Goal: Task Accomplishment & Management: Manage account settings

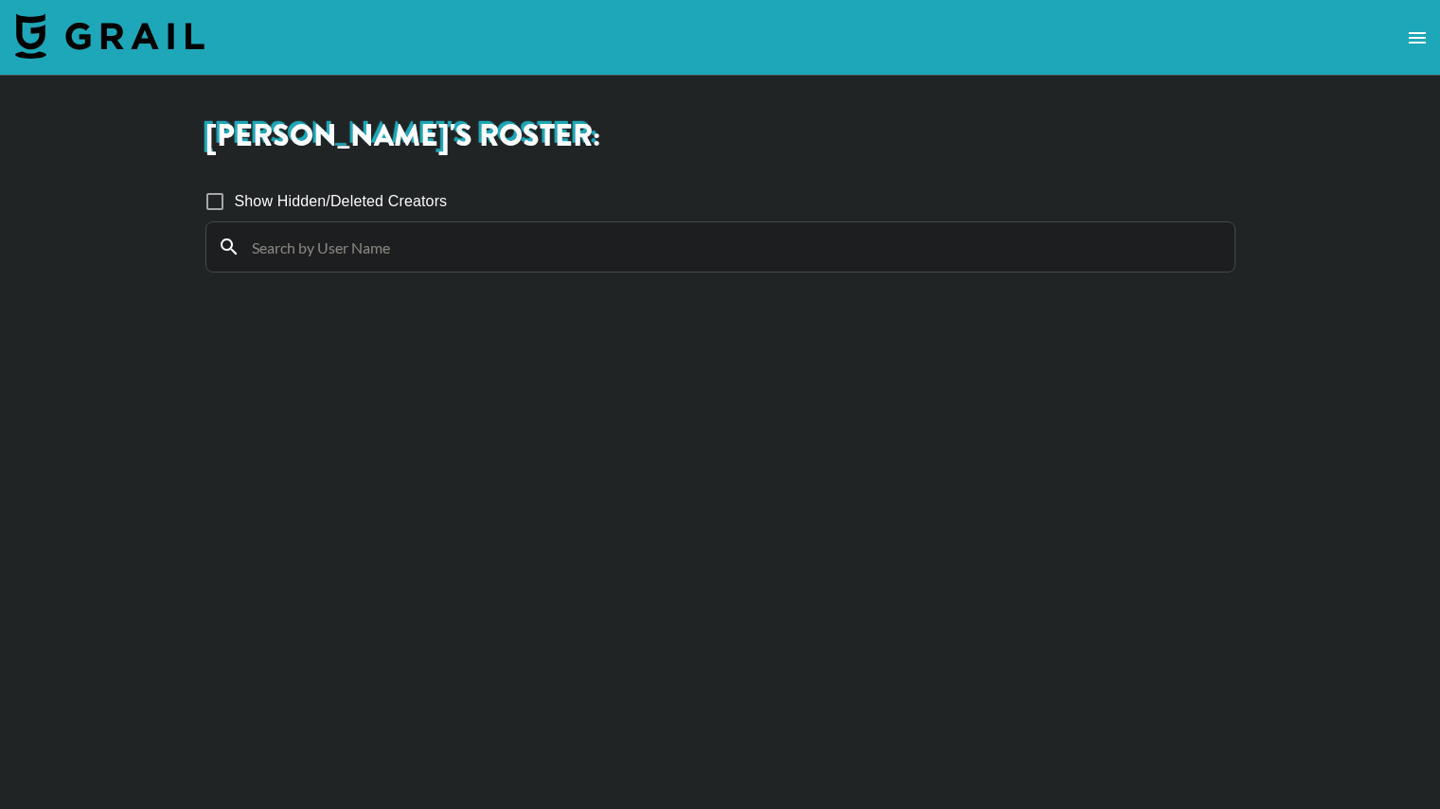
scroll to position [4323, 0]
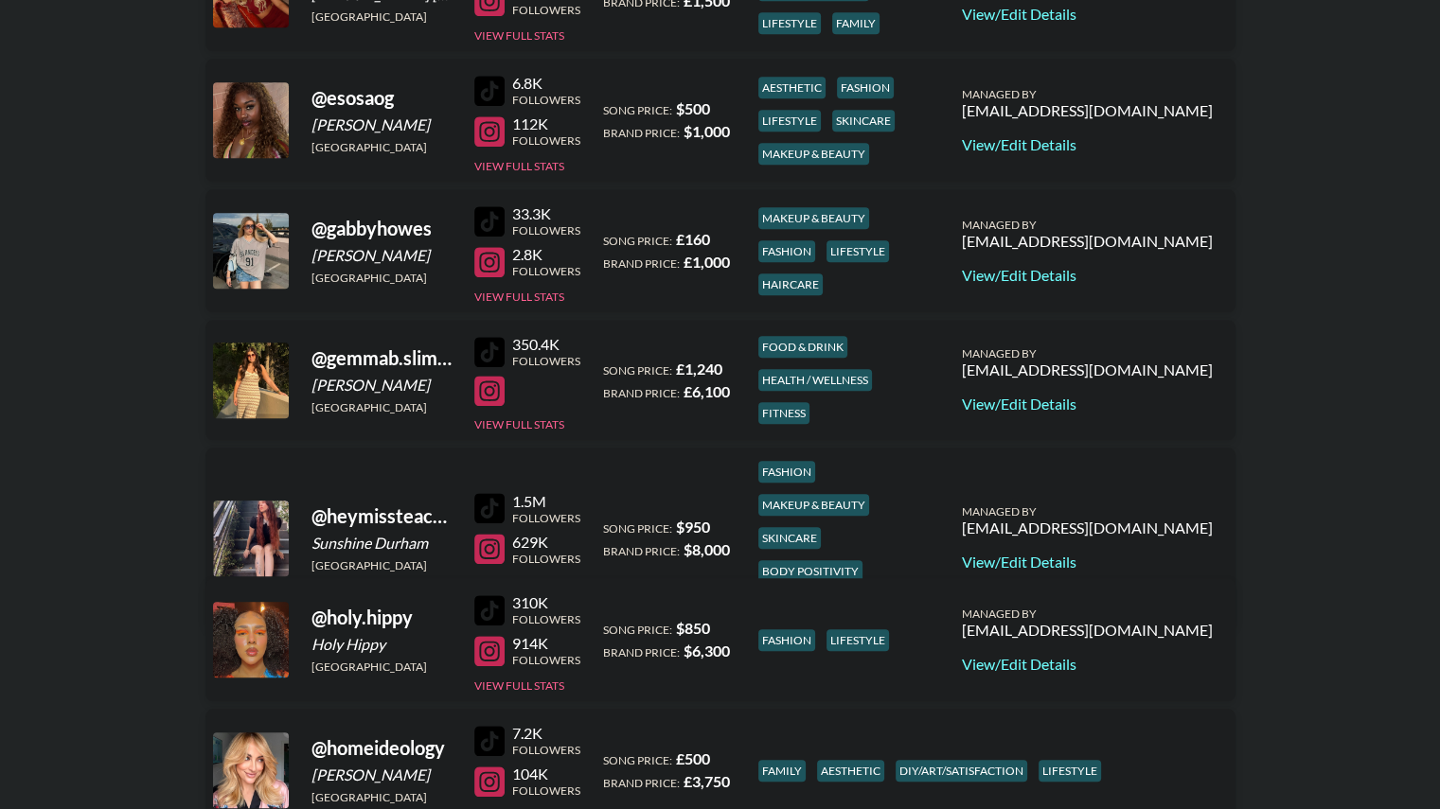
scroll to position [1535, 0]
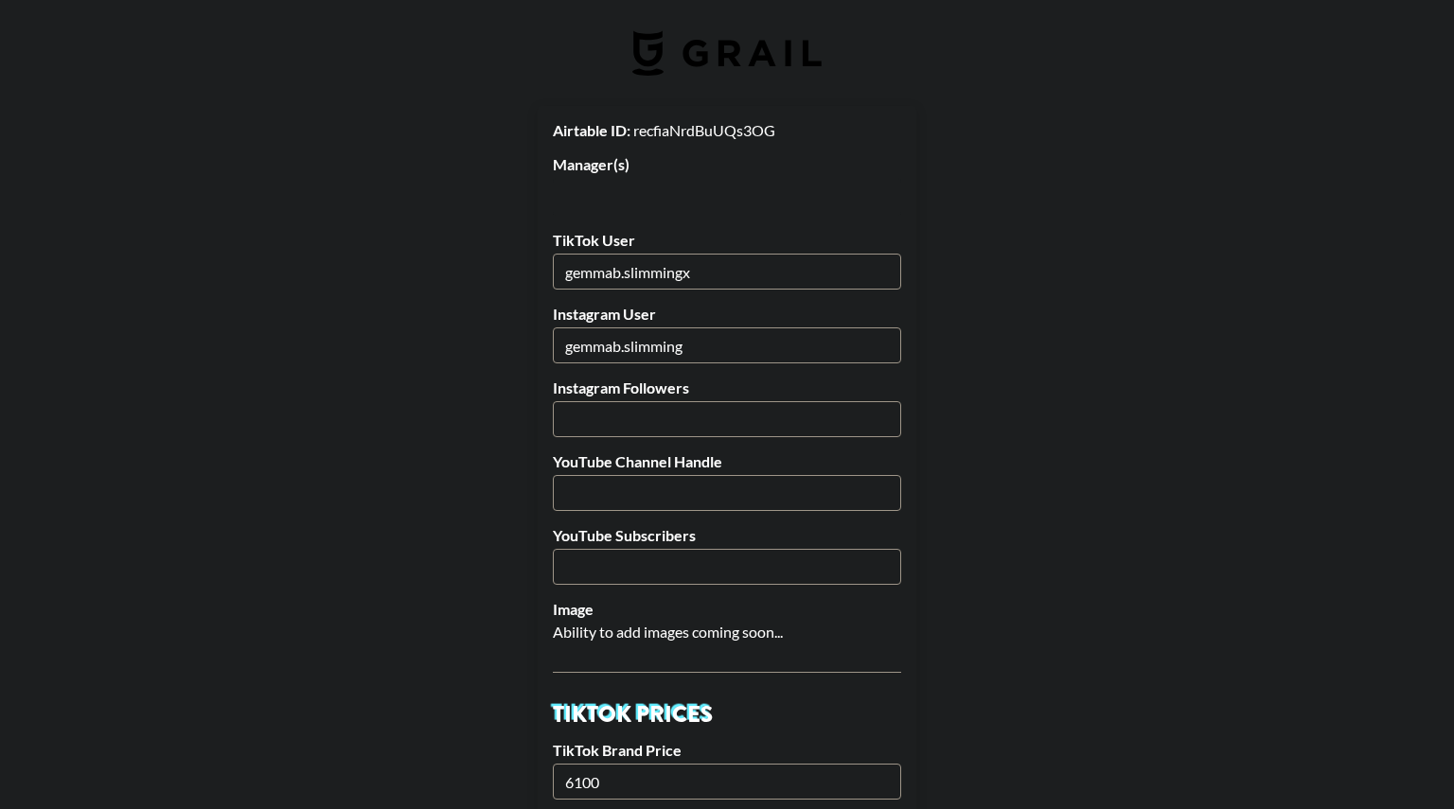
select select "GBP"
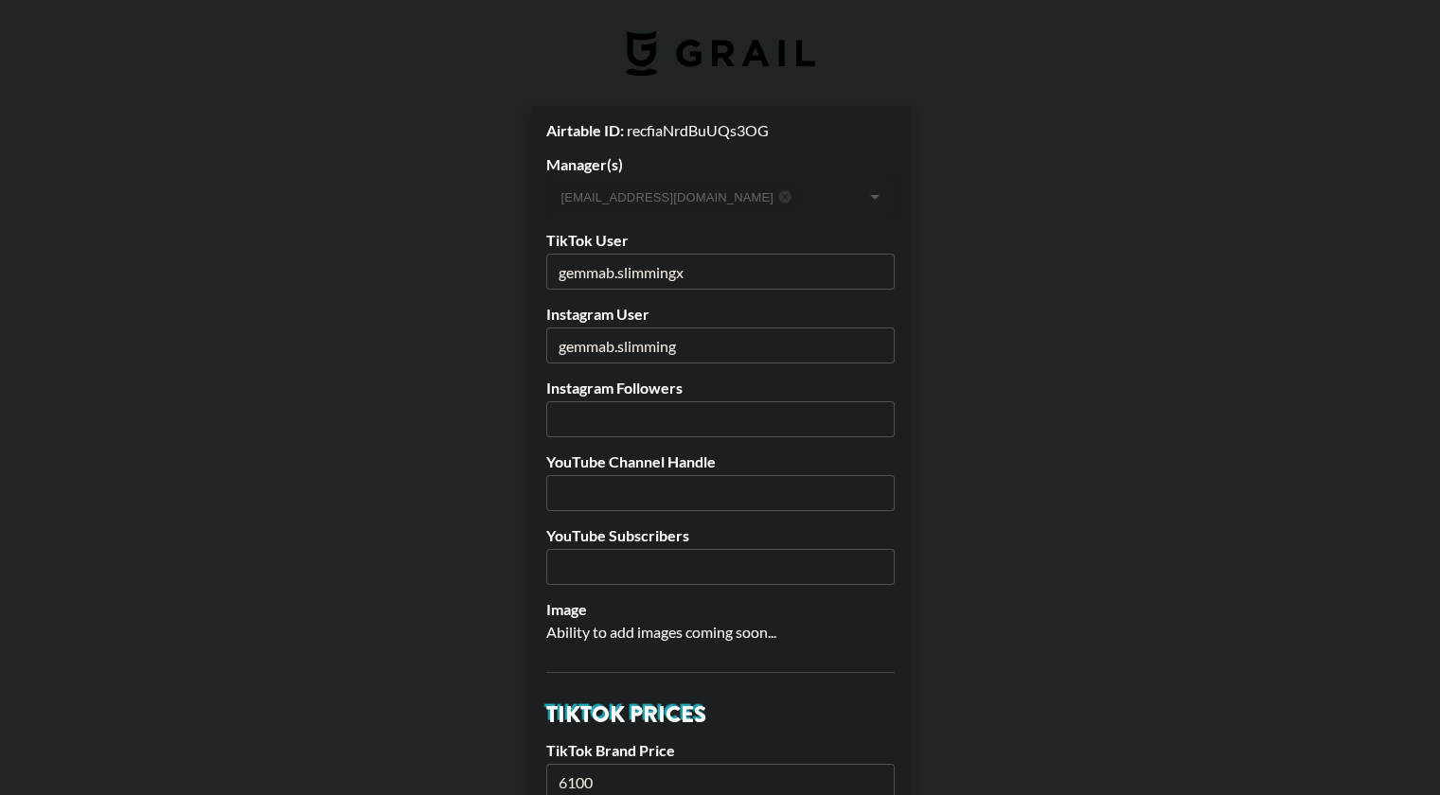
drag, startPoint x: 697, startPoint y: 353, endPoint x: 519, endPoint y: 346, distance: 178.1
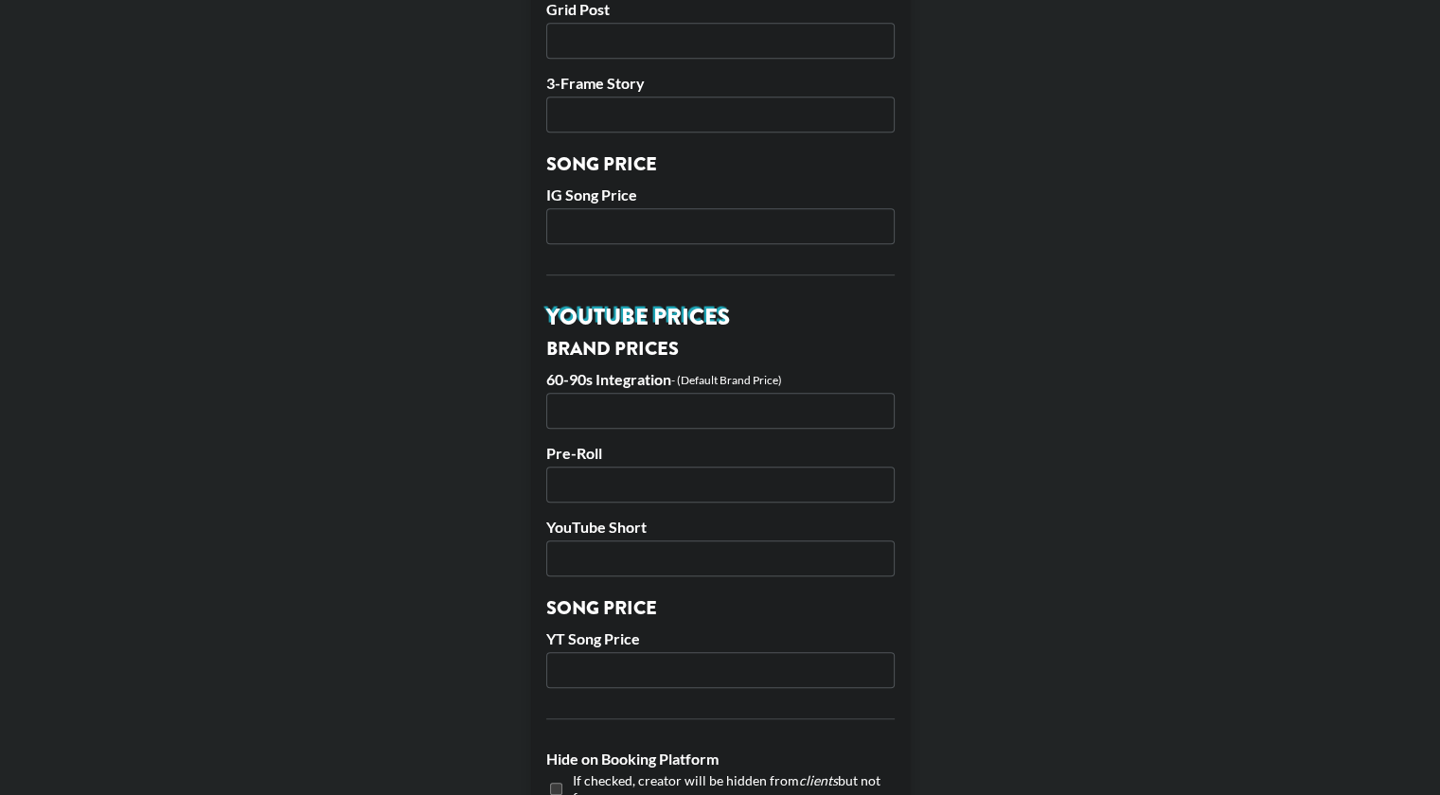
scroll to position [1104, 0]
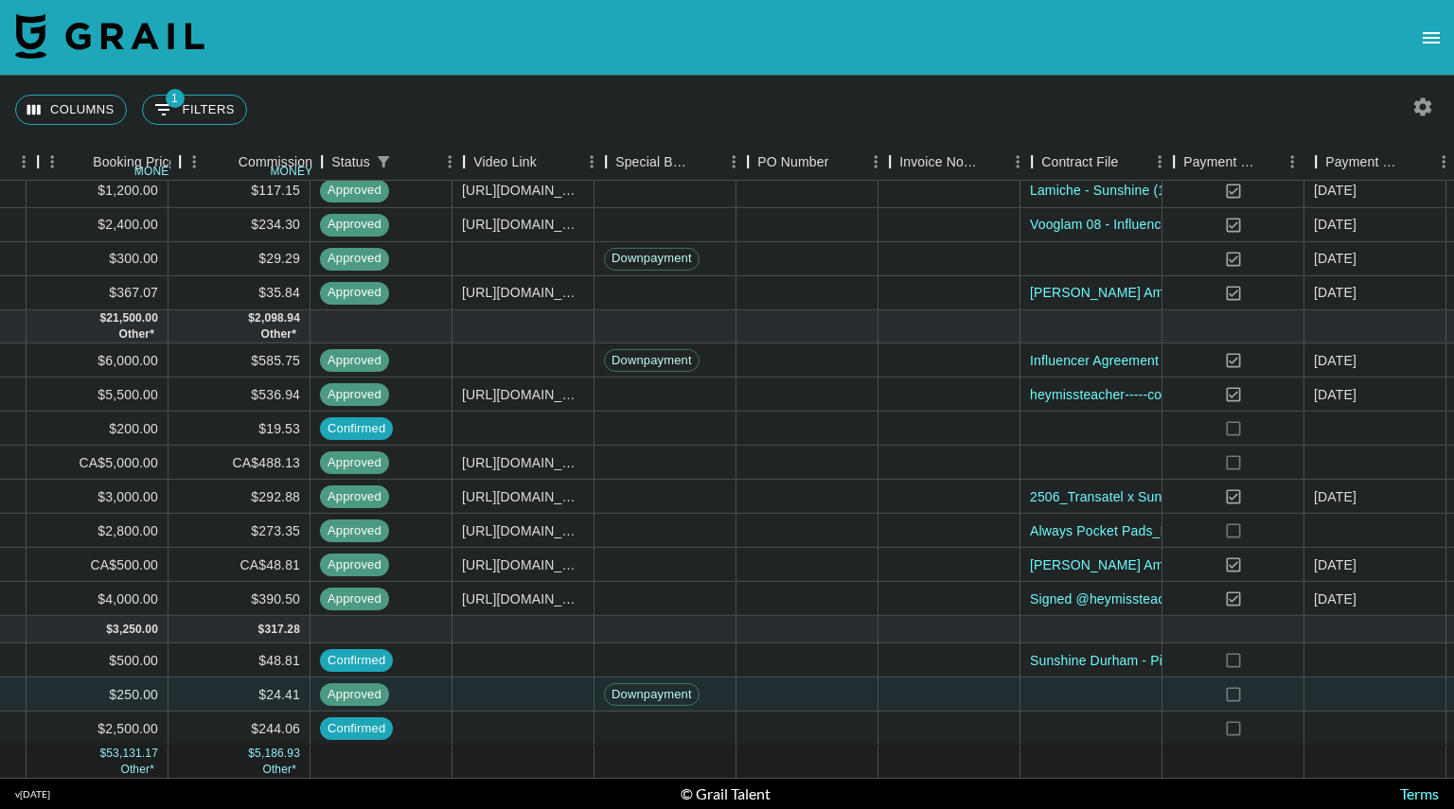
scroll to position [387, 1584]
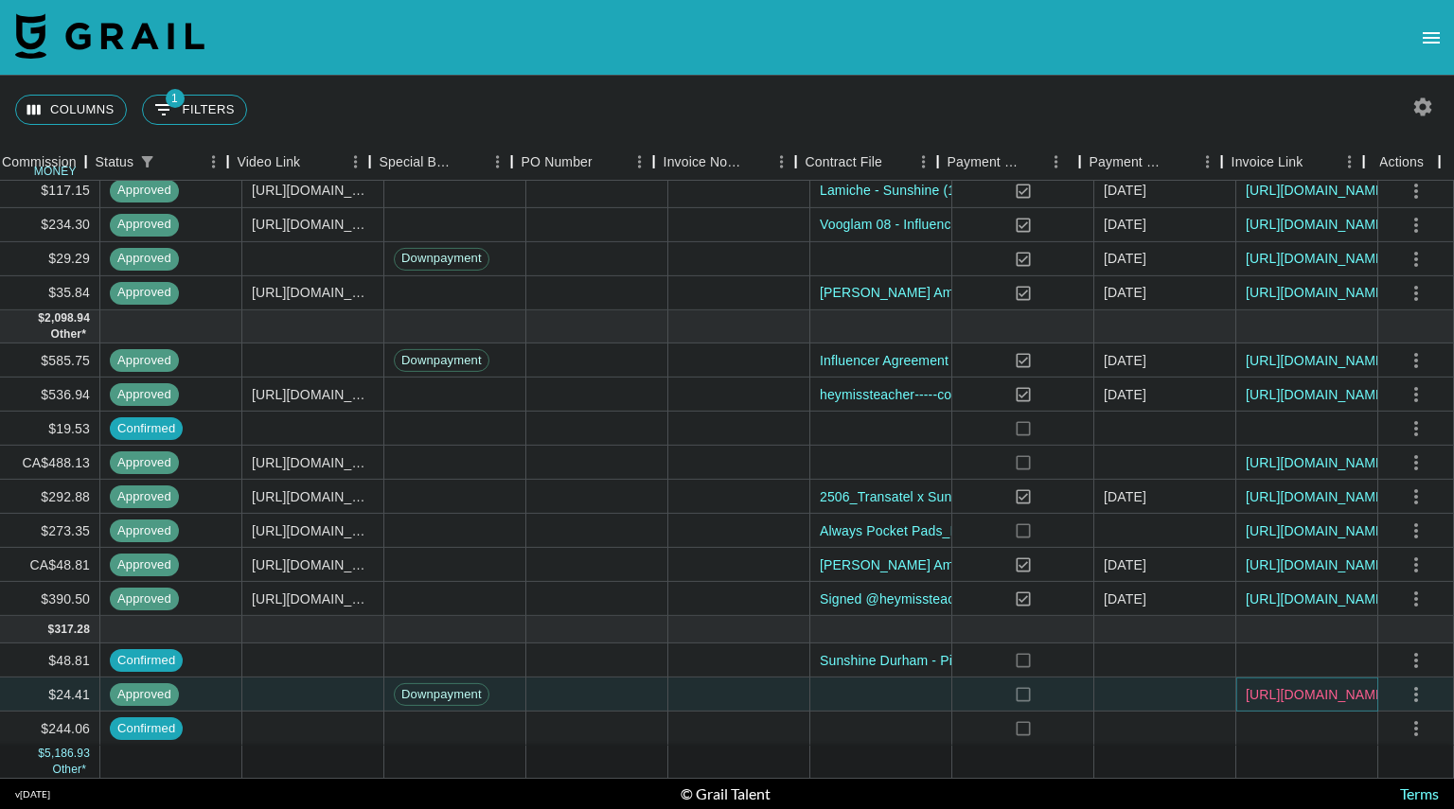
click at [1267, 685] on link "https://in.xero.com/vf4WPPYVEoxJWBv0SsOJao9OECHm2YUjCn2Btfp8" at bounding box center [1317, 694] width 143 height 19
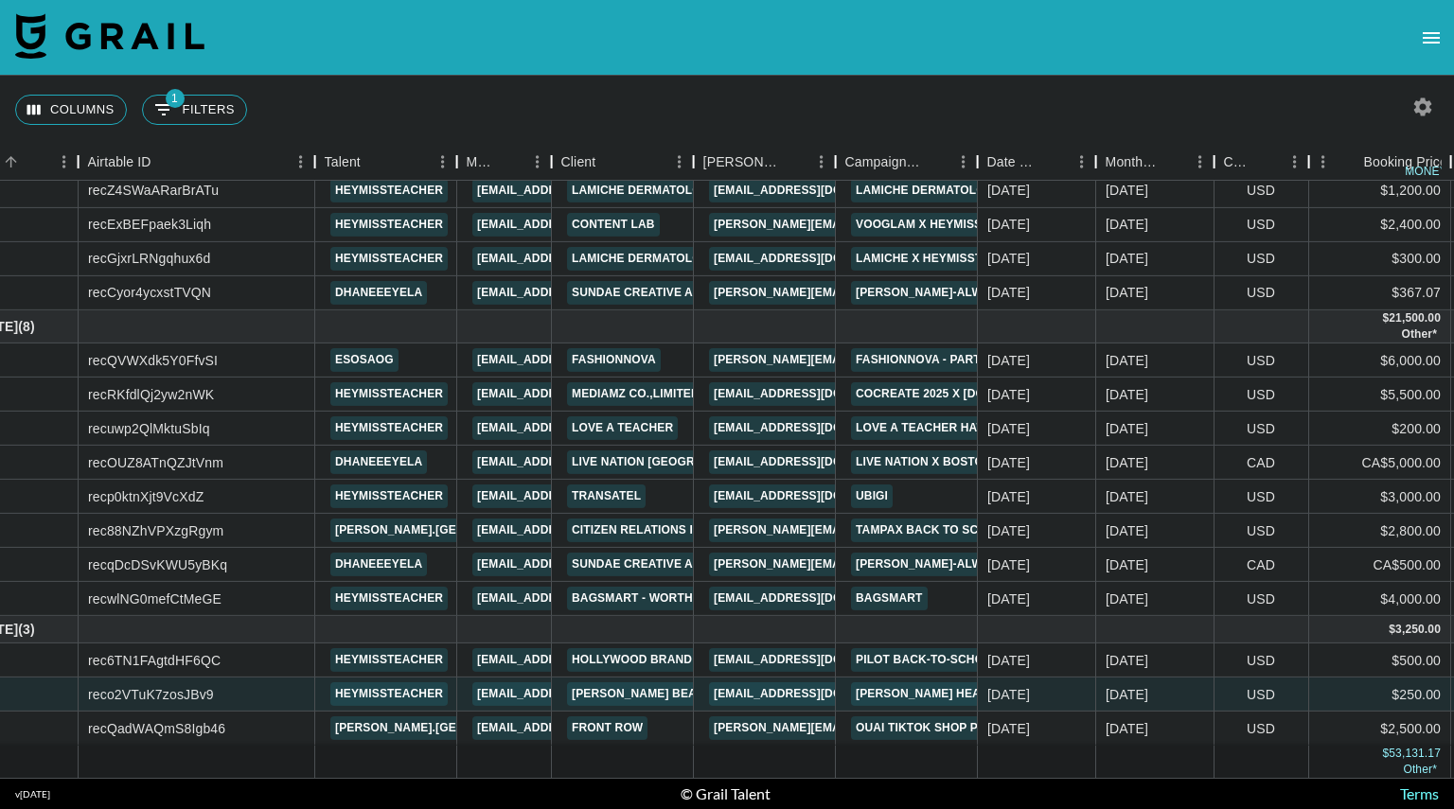
scroll to position [387, 0]
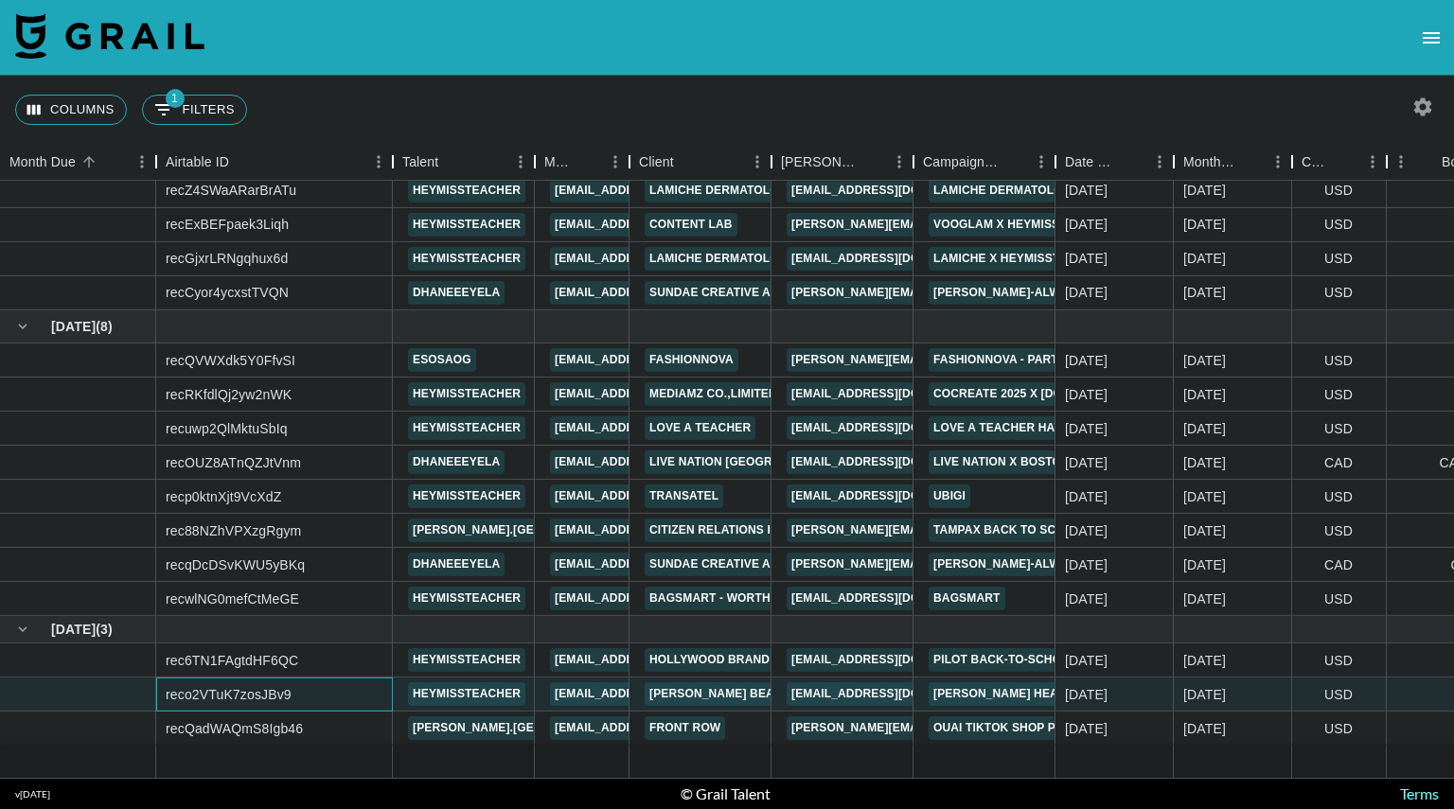
click at [303, 682] on div "reco2VTuK7zosJBv9" at bounding box center [274, 695] width 237 height 34
click at [264, 685] on div "reco2VTuK7zosJBv9" at bounding box center [229, 694] width 126 height 19
copy div "reco2VTuK7zosJBv9"
